Goal: Feedback & Contribution: Leave review/rating

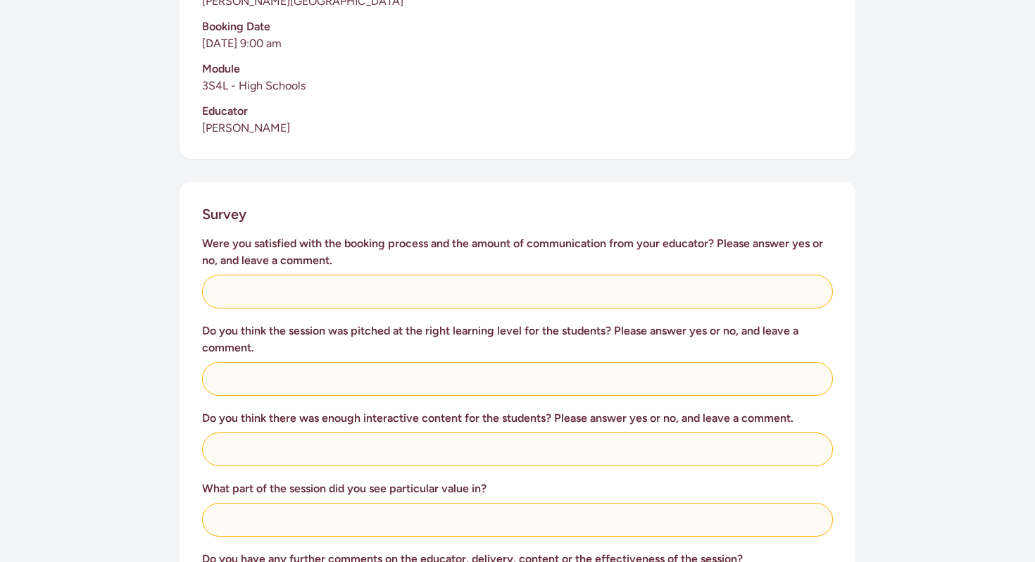
scroll to position [406, 0]
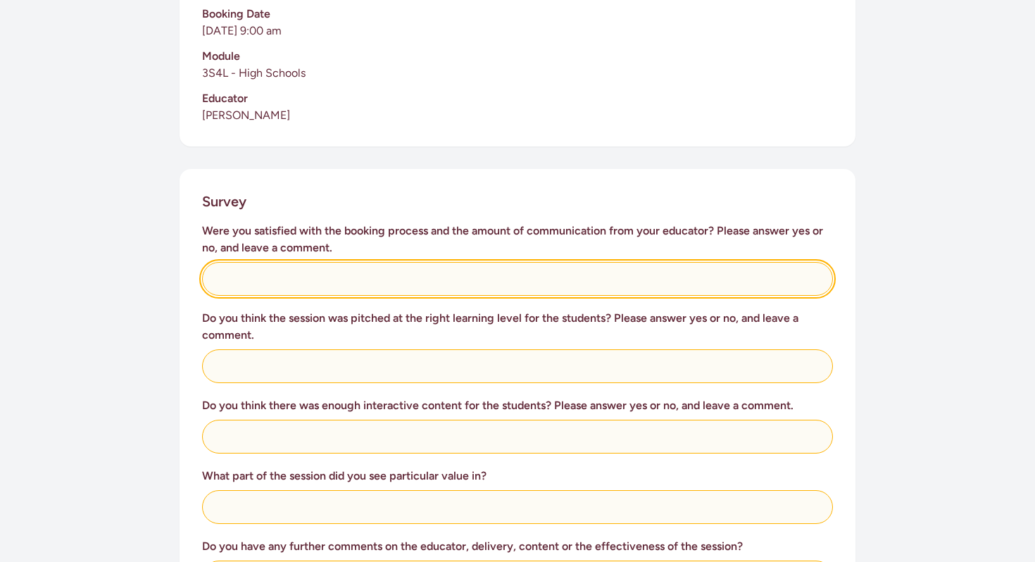
click at [371, 280] on input "text" at bounding box center [517, 279] width 631 height 34
type input "Yes. [PERSON_NAME] was very good about keeping in touch prior to arriving"
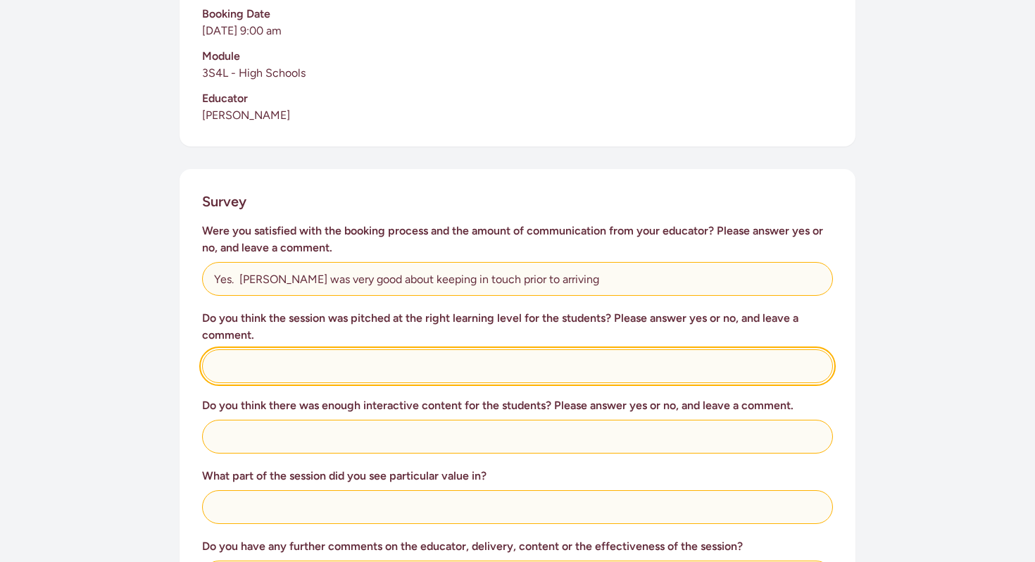
click at [294, 364] on input "text" at bounding box center [517, 366] width 631 height 34
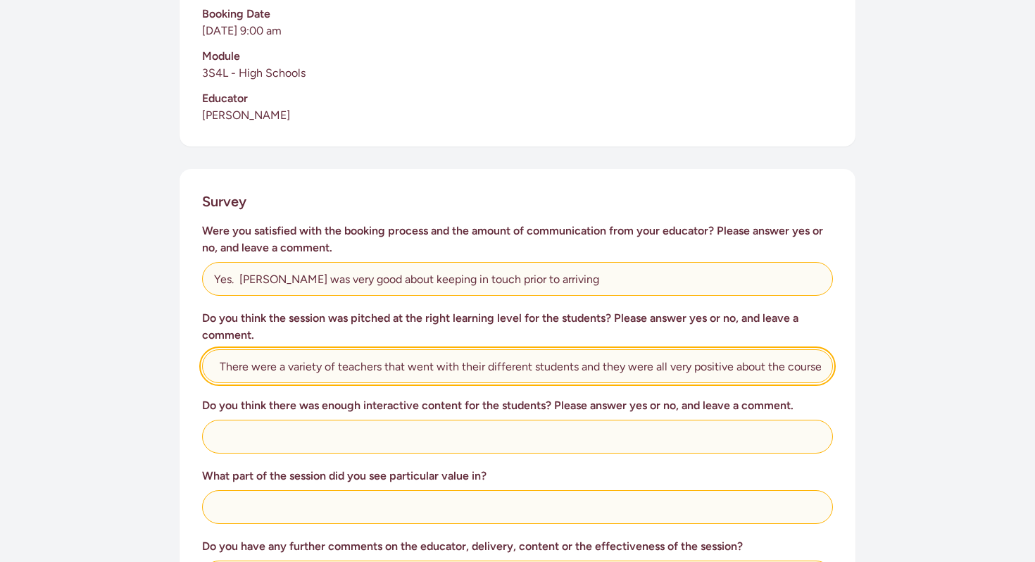
scroll to position [0, 22]
type input "Yes. There were a variety of teachers that went with their different students a…"
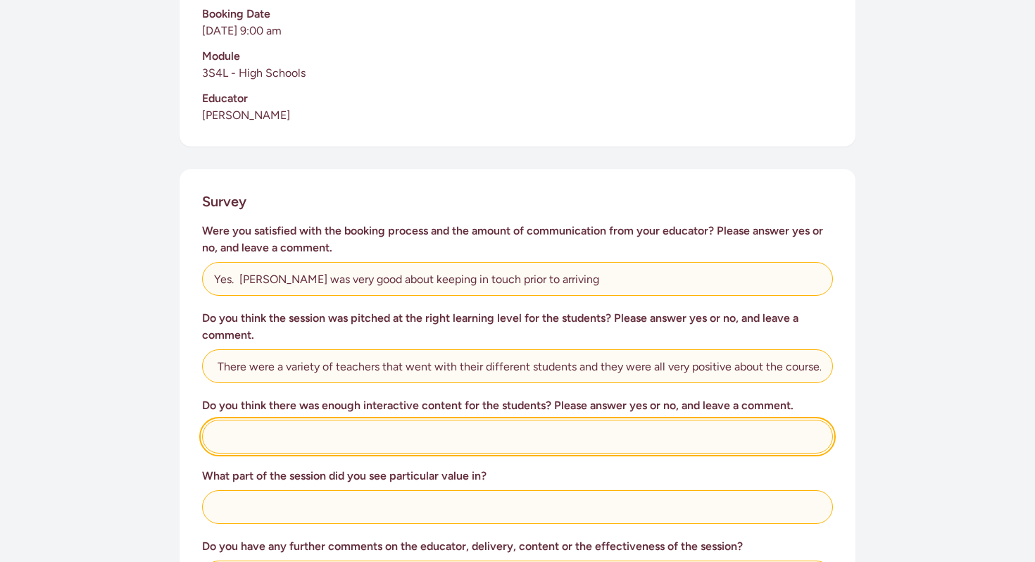
scroll to position [0, 0]
click at [241, 436] on input "text" at bounding box center [517, 437] width 631 height 34
type input "Yes - [PERSON_NAME] had their attention and interacted well with the students"
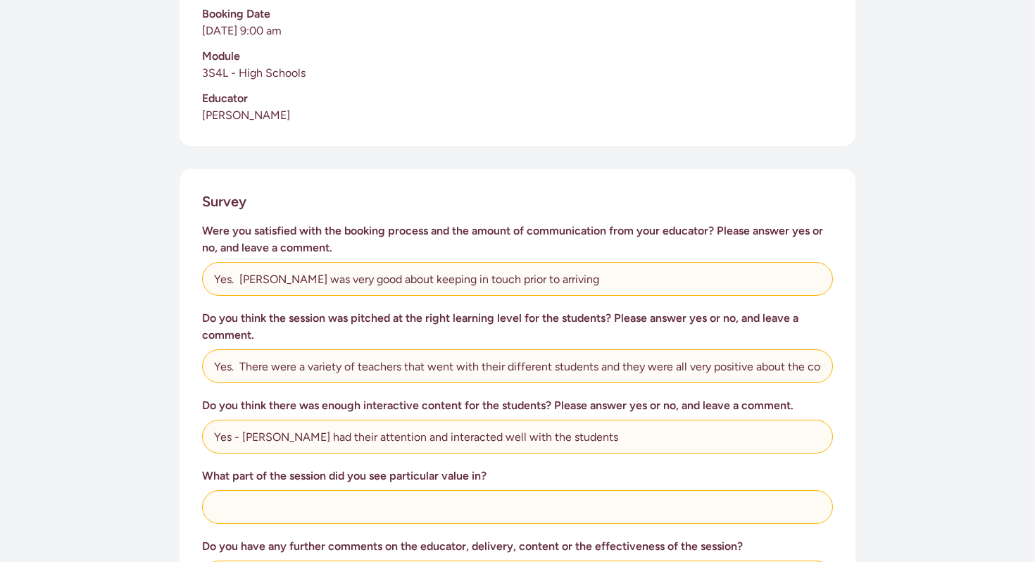
click at [281, 472] on h3 "What part of the session did you see particular value in?" at bounding box center [517, 475] width 631 height 17
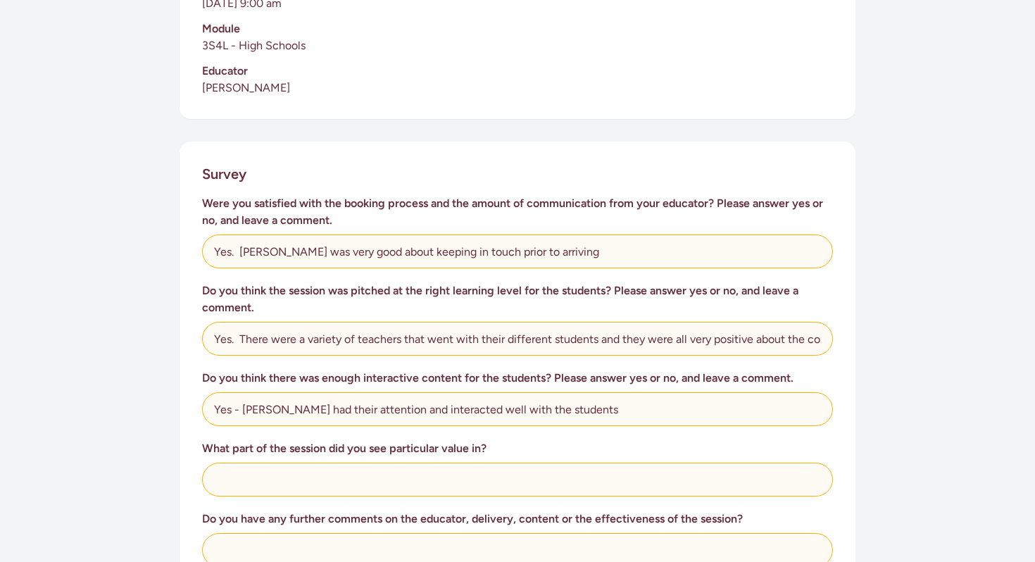
scroll to position [445, 0]
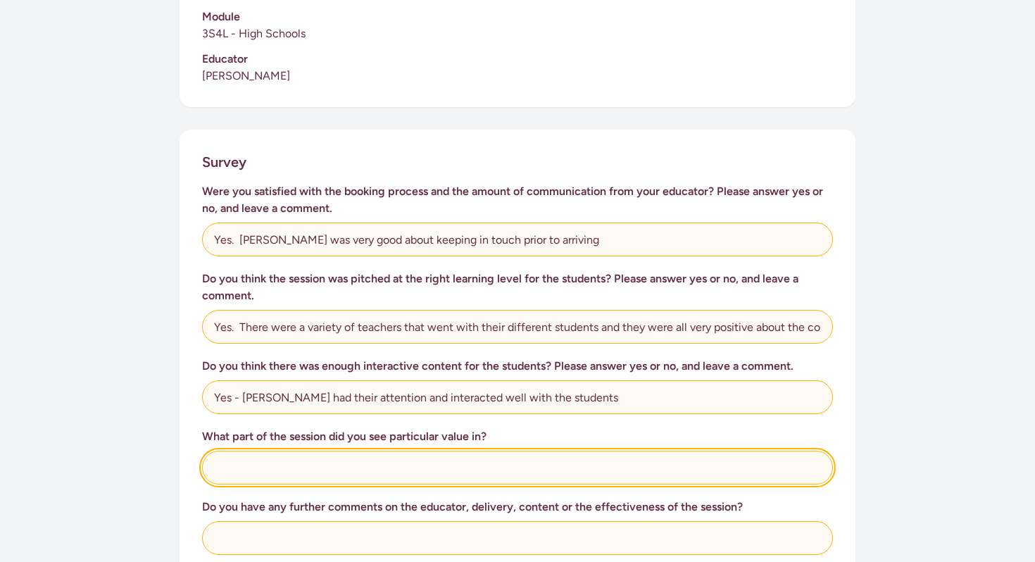
click at [285, 481] on input "text" at bounding box center [517, 468] width 631 height 34
type input "T"
type input "Getting students to realise that actually trying CPR gave the patient a chance …"
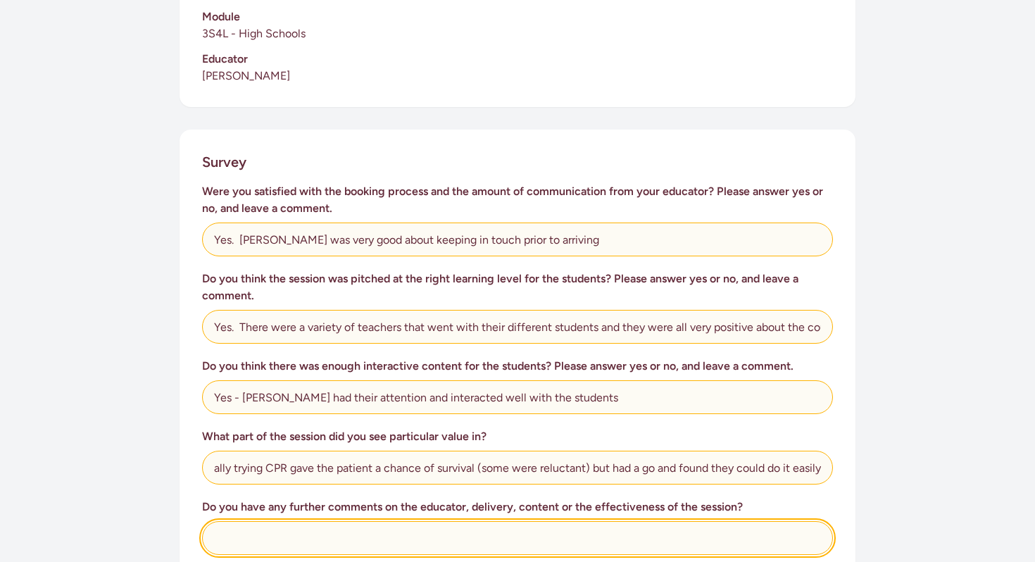
scroll to position [0, 0]
click at [281, 541] on input "text" at bounding box center [517, 538] width 631 height 34
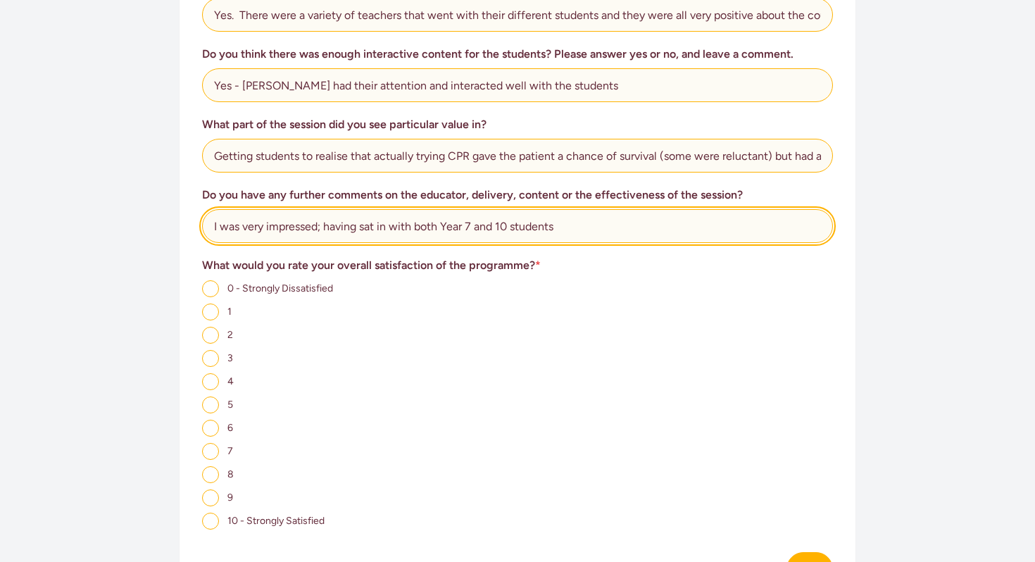
scroll to position [770, 0]
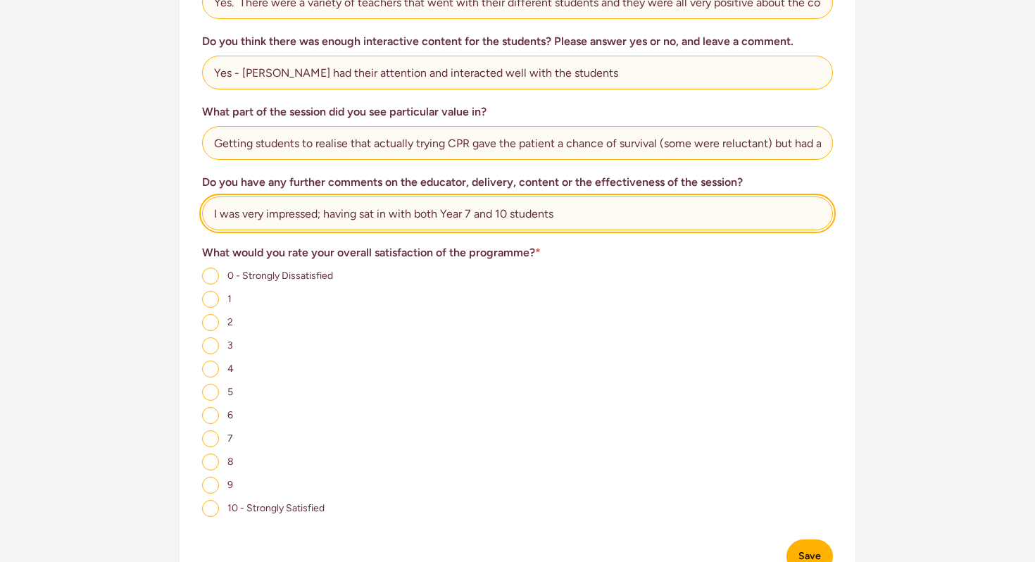
type input "I was very impressed; having sat in with both Year 7 and 10 students"
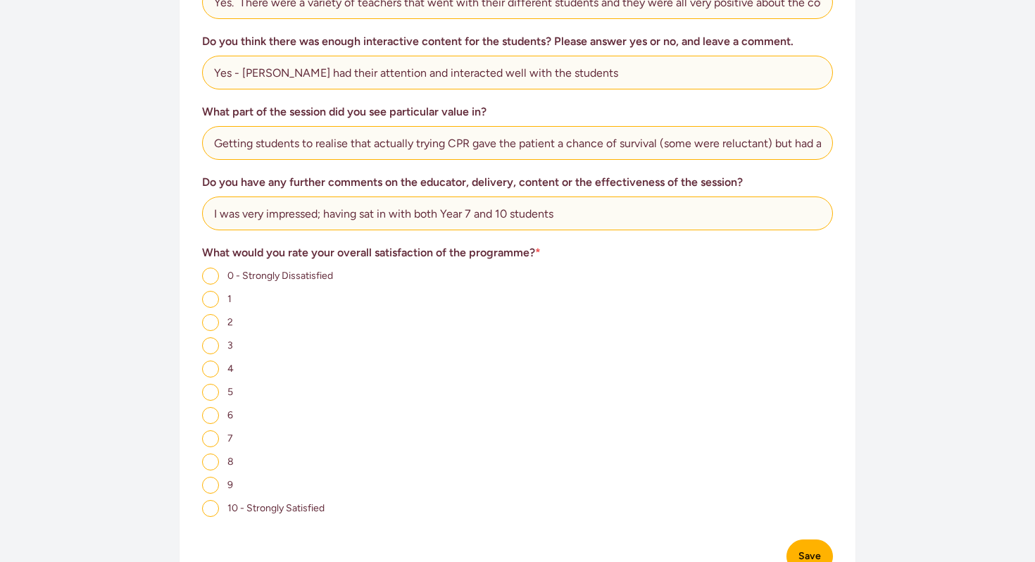
click at [208, 513] on input "10 - Strongly Satisfied" at bounding box center [210, 508] width 17 height 17
radio input "true"
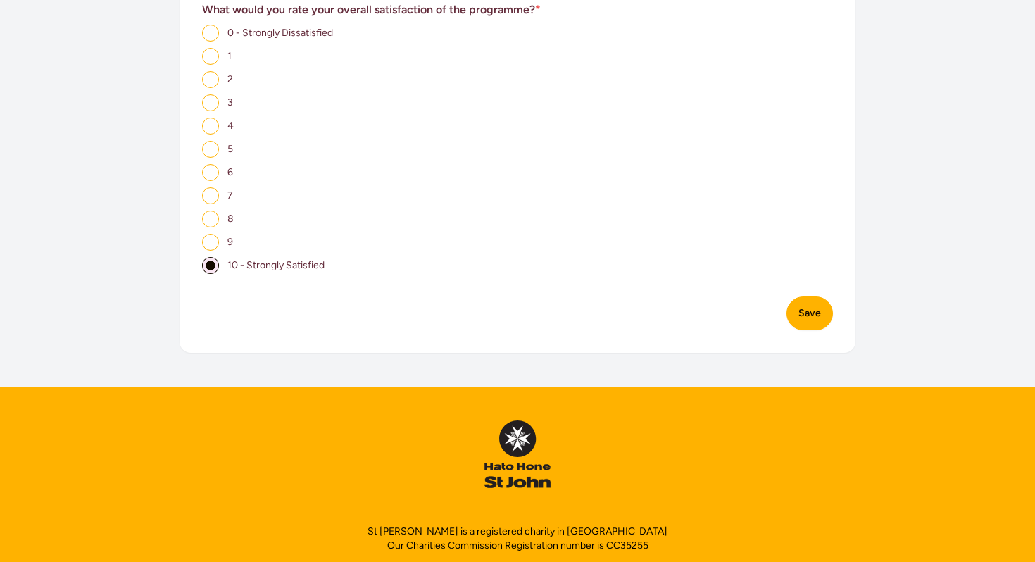
scroll to position [1017, 0]
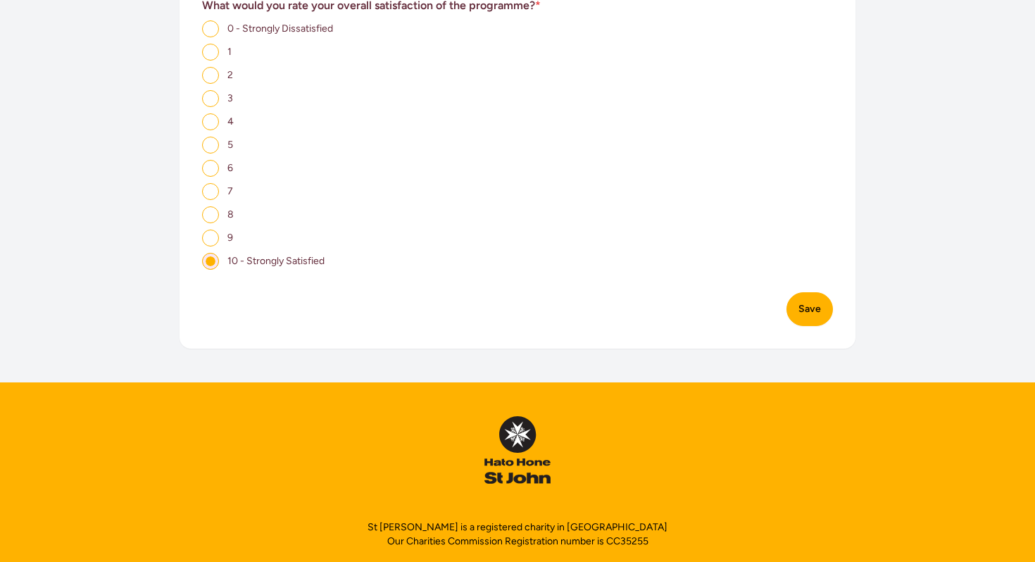
click at [819, 316] on button "Save" at bounding box center [809, 309] width 46 height 34
